Goal: Check status: Check status

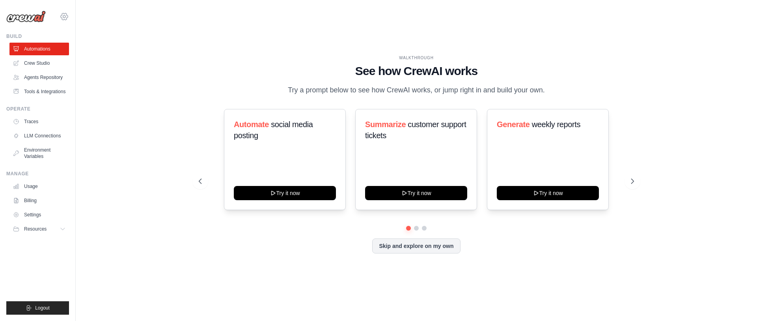
click at [62, 16] on icon at bounding box center [64, 16] width 9 height 9
click at [83, 50] on span "Docusign" at bounding box center [98, 49] width 62 height 8
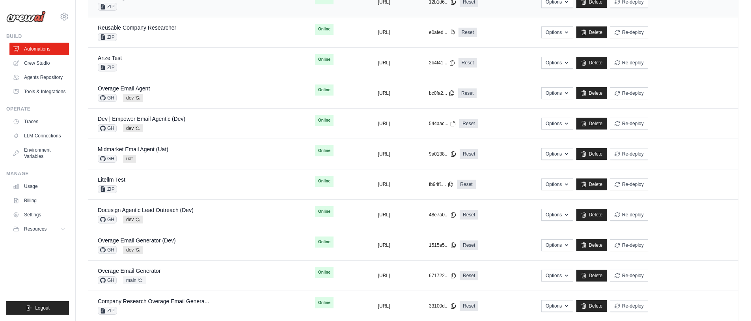
scroll to position [197, 0]
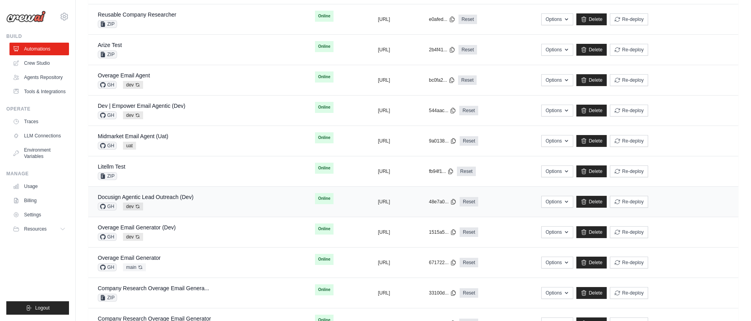
click at [184, 205] on div "GH dev Auto-deploy enabled" at bounding box center [146, 206] width 96 height 8
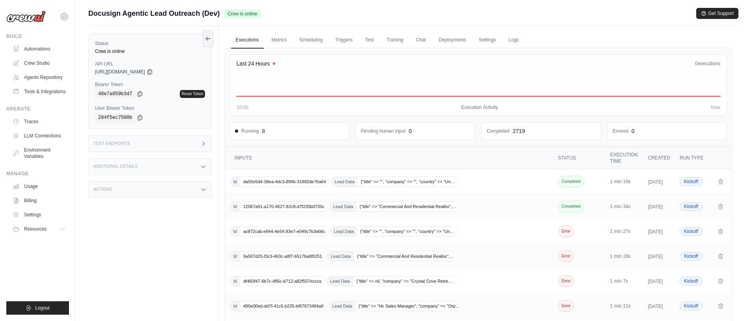
click at [151, 169] on div "Additional Details" at bounding box center [149, 166] width 123 height 17
click at [149, 143] on div "Test Endpoints" at bounding box center [149, 143] width 123 height 17
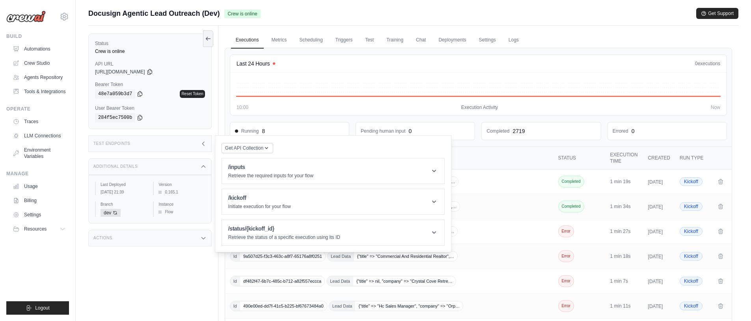
click at [149, 143] on div "Test Endpoints" at bounding box center [149, 143] width 123 height 17
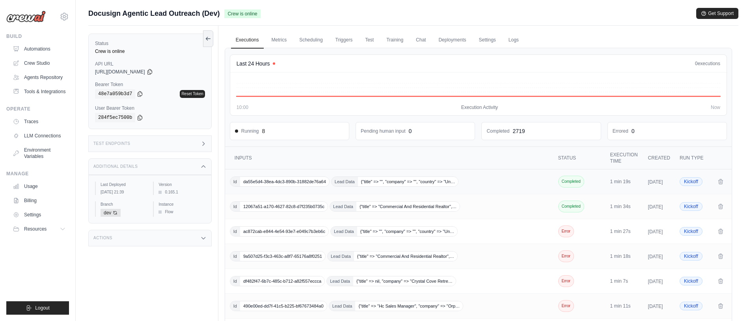
click at [273, 184] on span "da55e5d4-38ea-4dc3-890b-31882de76a64" at bounding box center [284, 181] width 89 height 9
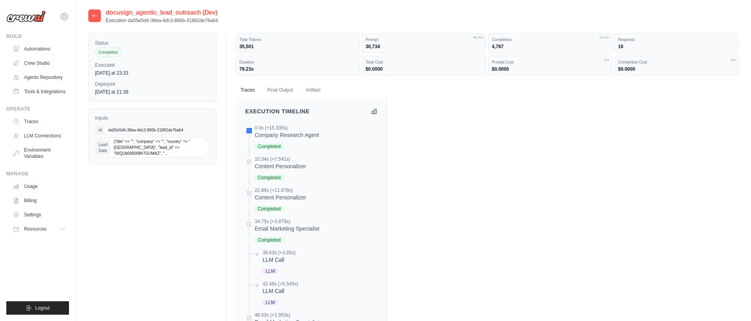
click at [169, 140] on span "{"title" => "", "company" => "", "country" => "[GEOGRAPHIC_DATA]", "lead_id" =>…" at bounding box center [159, 147] width 99 height 19
click at [277, 86] on button "Final Output" at bounding box center [280, 90] width 35 height 17
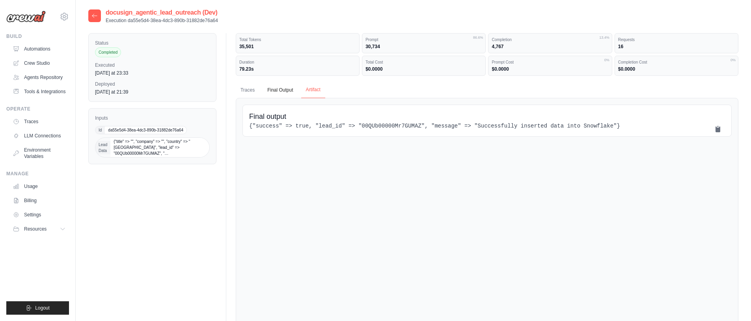
click at [317, 87] on button "Artifact" at bounding box center [313, 90] width 24 height 17
click at [109, 144] on span "Lead Data" at bounding box center [102, 147] width 15 height 13
click at [101, 141] on span "Lead Data" at bounding box center [102, 147] width 15 height 13
click at [121, 133] on span "da55e5d4-38ea-4dc3-890b-31882de76a64" at bounding box center [146, 129] width 82 height 7
click at [130, 146] on span "{"title" => "", "company" => "", "country" => "[GEOGRAPHIC_DATA]", "lead_id" =>…" at bounding box center [159, 147] width 99 height 19
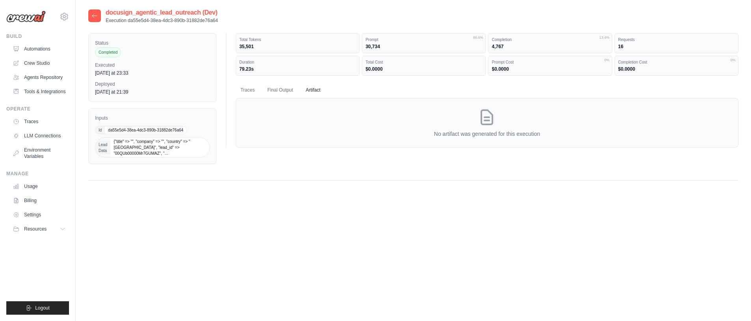
click at [188, 137] on div "Id da55e5d4-38ea-4dc3-890b-31882de76a64 Lead Data {"title" => "", "company" => …" at bounding box center [152, 142] width 115 height 32
click at [196, 145] on span "{"title" => "", "company" => "", "country" => "[GEOGRAPHIC_DATA]", "lead_id" =>…" at bounding box center [159, 147] width 99 height 19
click at [171, 197] on div "docusign_agentic_lead_outreach (Dev) Execution da55e5d4-38ea-4dc3-890b-31882de7…" at bounding box center [413, 168] width 650 height 321
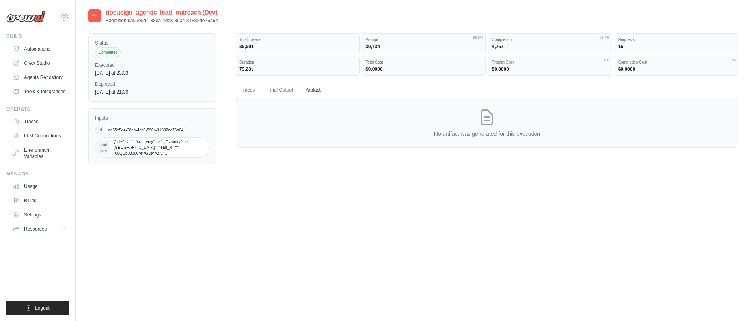
drag, startPoint x: 85, startPoint y: 15, endPoint x: 89, endPoint y: 17, distance: 4.4
click at [85, 15] on div "docusign_agentic_lead_outreach (Dev) Execution da55e5d4-38ea-4dc3-890b-31882de7…" at bounding box center [413, 168] width 675 height 321
click at [97, 17] on icon at bounding box center [94, 16] width 6 height 6
drag, startPoint x: 150, startPoint y: 148, endPoint x: 132, endPoint y: 157, distance: 20.3
click at [132, 157] on div "Inputs Id da55e5d4-38ea-4dc3-890b-31882de76a64 Lead Data {"title" => "", "compa…" at bounding box center [152, 136] width 128 height 56
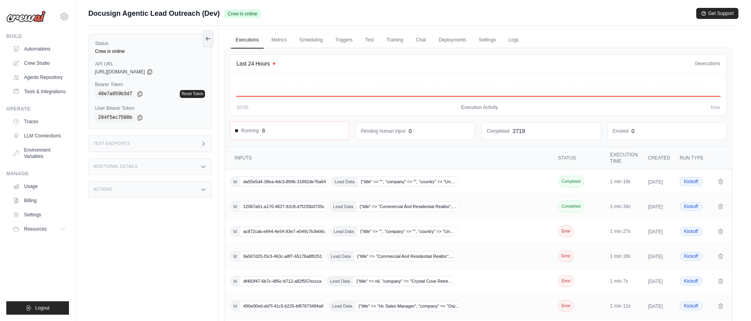
click at [251, 134] on div "Running 8" at bounding box center [289, 131] width 109 height 8
click at [278, 130] on div "Running 8" at bounding box center [289, 131] width 109 height 8
